Goal: Task Accomplishment & Management: Manage account settings

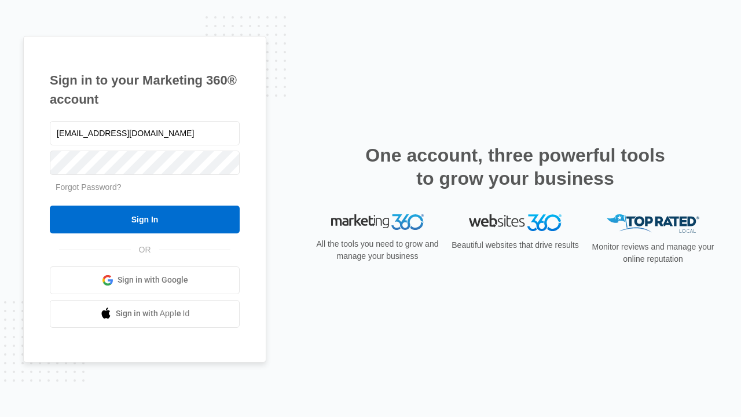
type input "[EMAIL_ADDRESS][DOMAIN_NAME]"
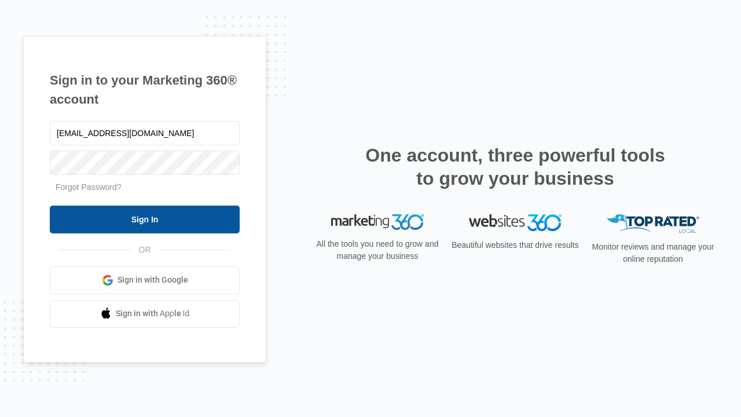
click at [145, 219] on input "Sign In" at bounding box center [145, 220] width 190 height 28
